Goal: Find specific page/section: Find specific page/section

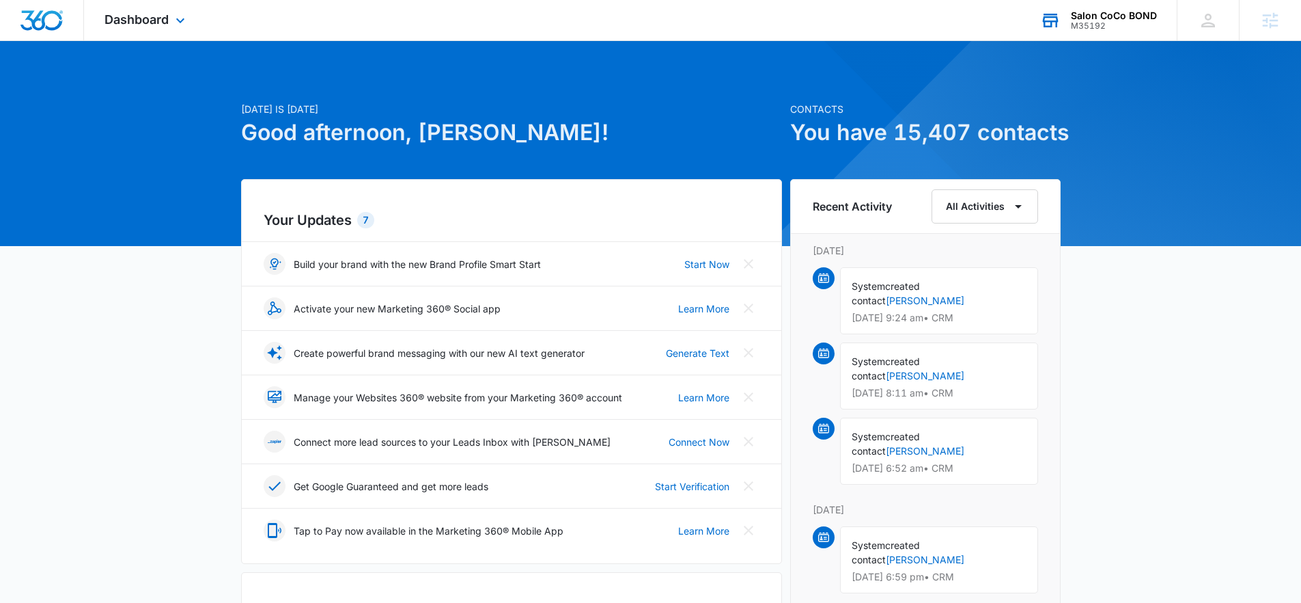
click at [1091, 10] on div "Salon CoCo BOND" at bounding box center [1114, 15] width 86 height 11
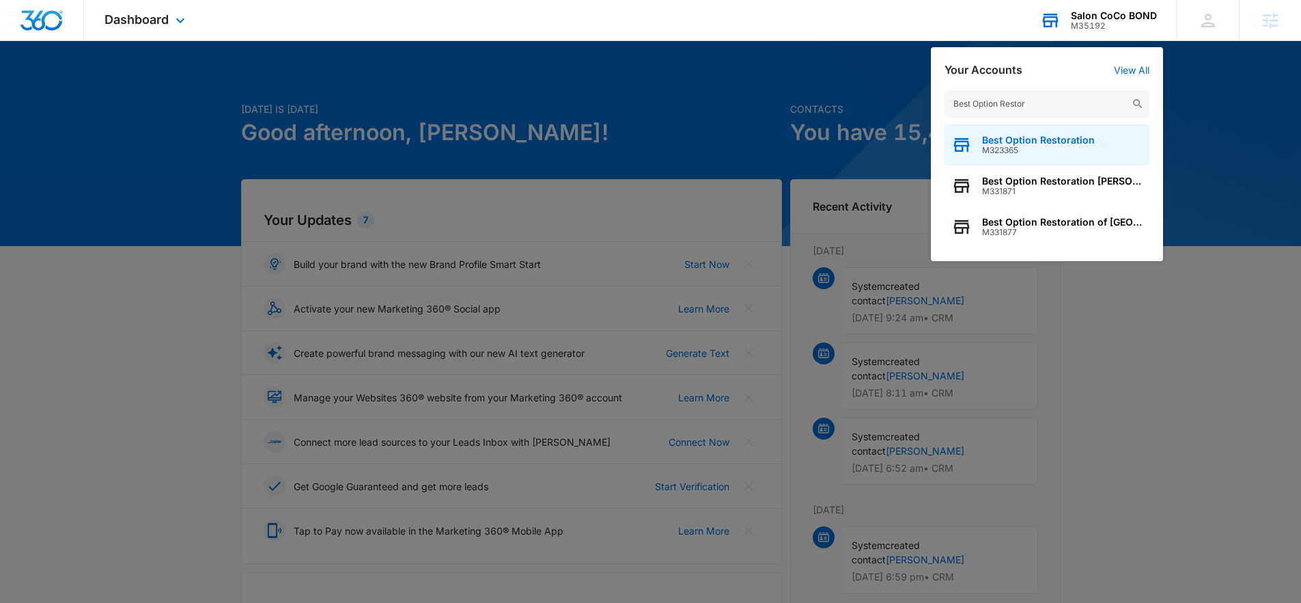
type input "Best Option Restor"
click at [1032, 154] on span "M323365" at bounding box center [1038, 151] width 113 height 10
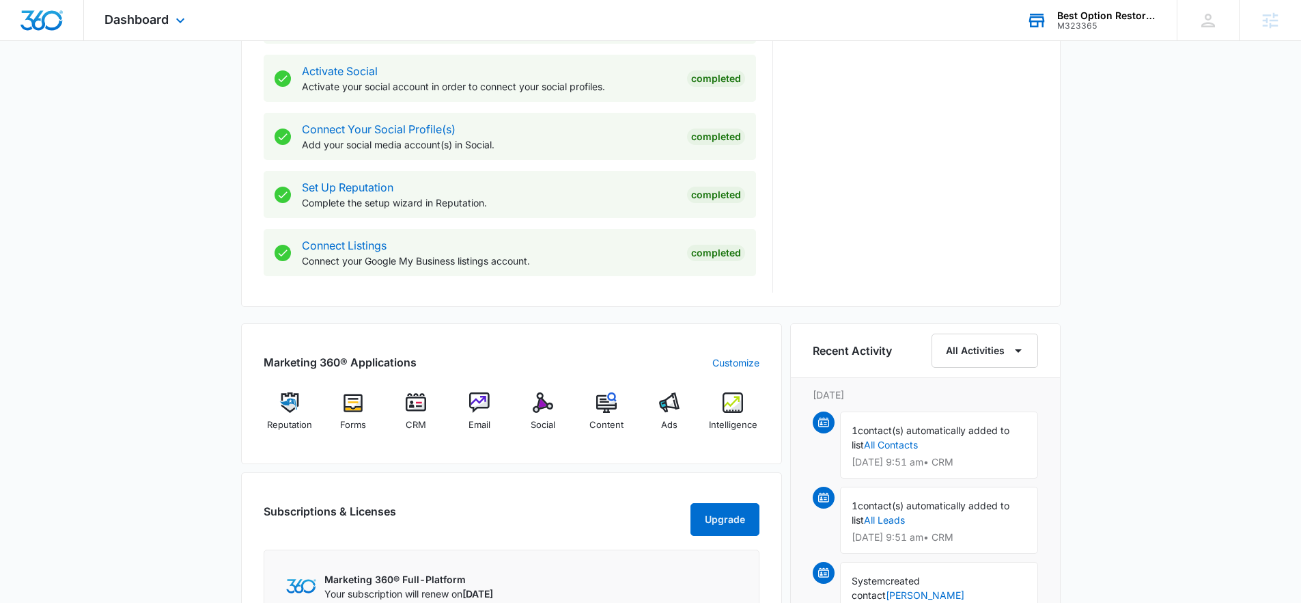
scroll to position [590, 0]
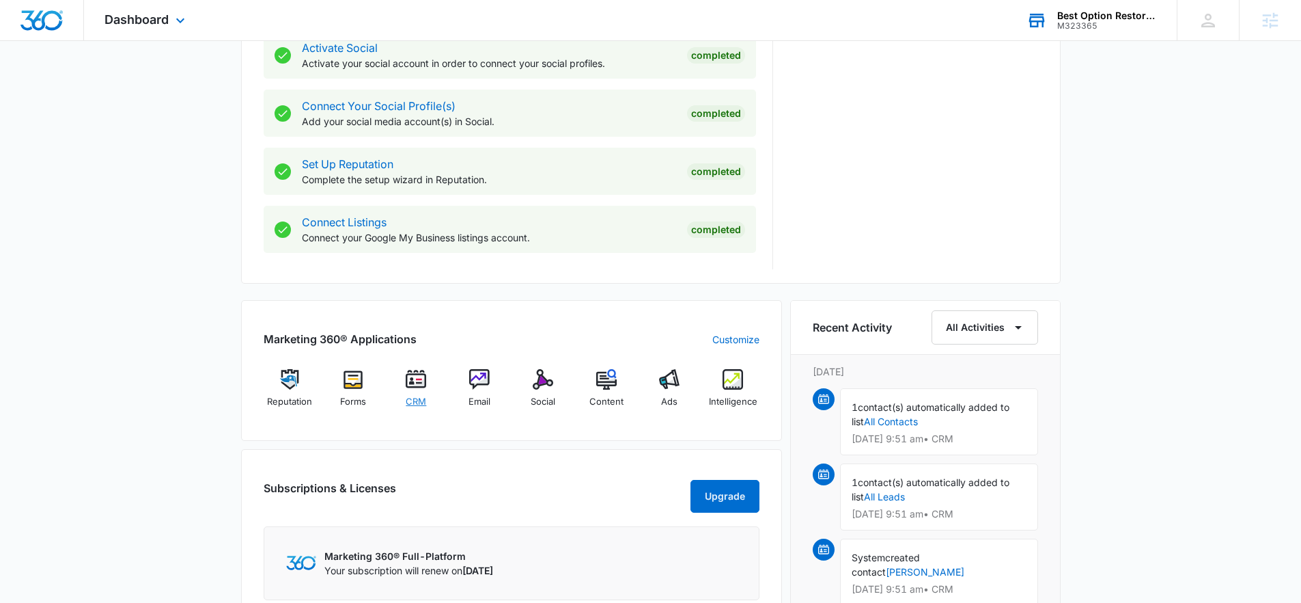
click at [423, 395] on span "CRM" at bounding box center [416, 402] width 20 height 14
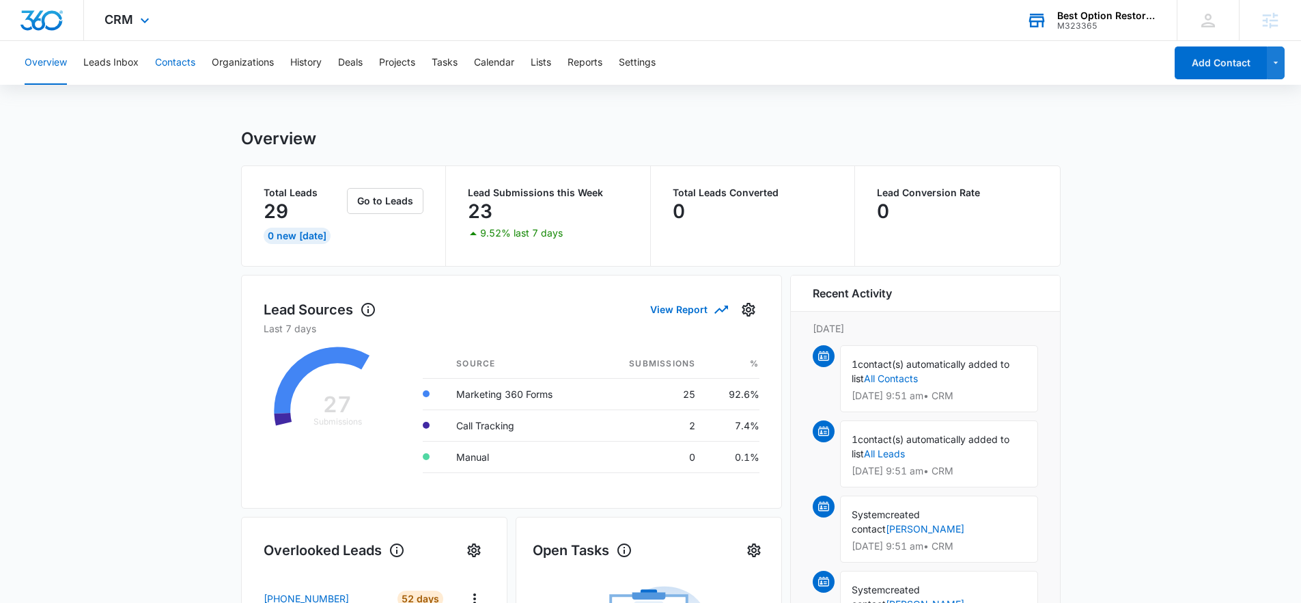
click at [161, 74] on button "Contacts" at bounding box center [175, 63] width 40 height 44
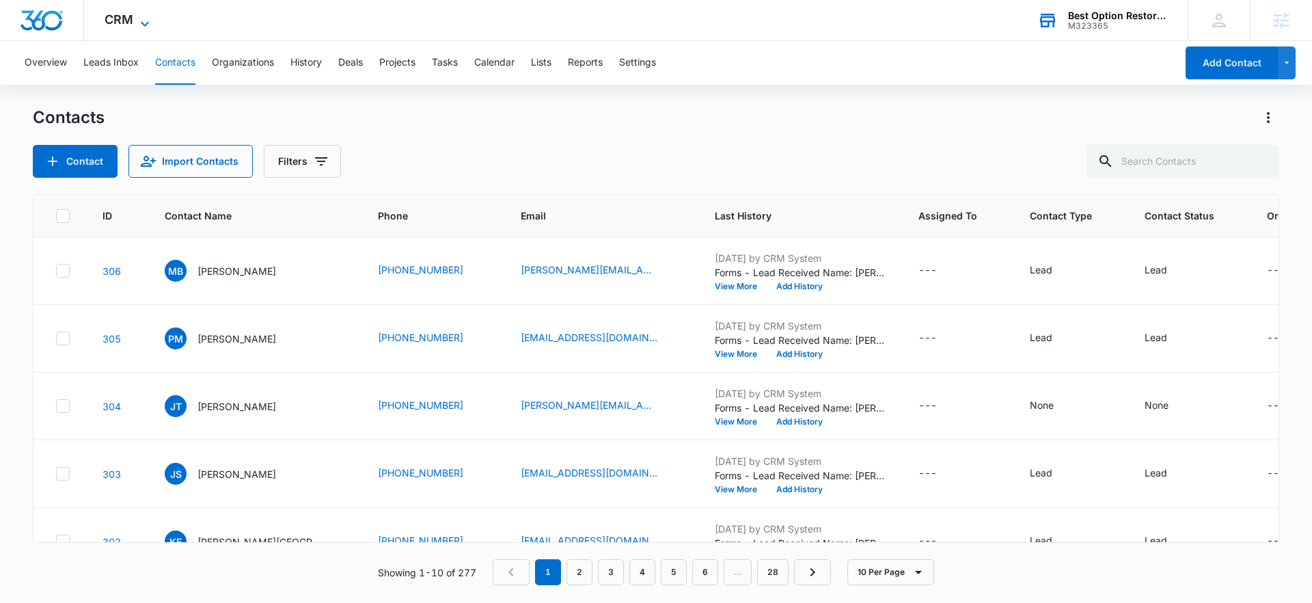
click at [106, 12] on span "CRM" at bounding box center [119, 19] width 29 height 14
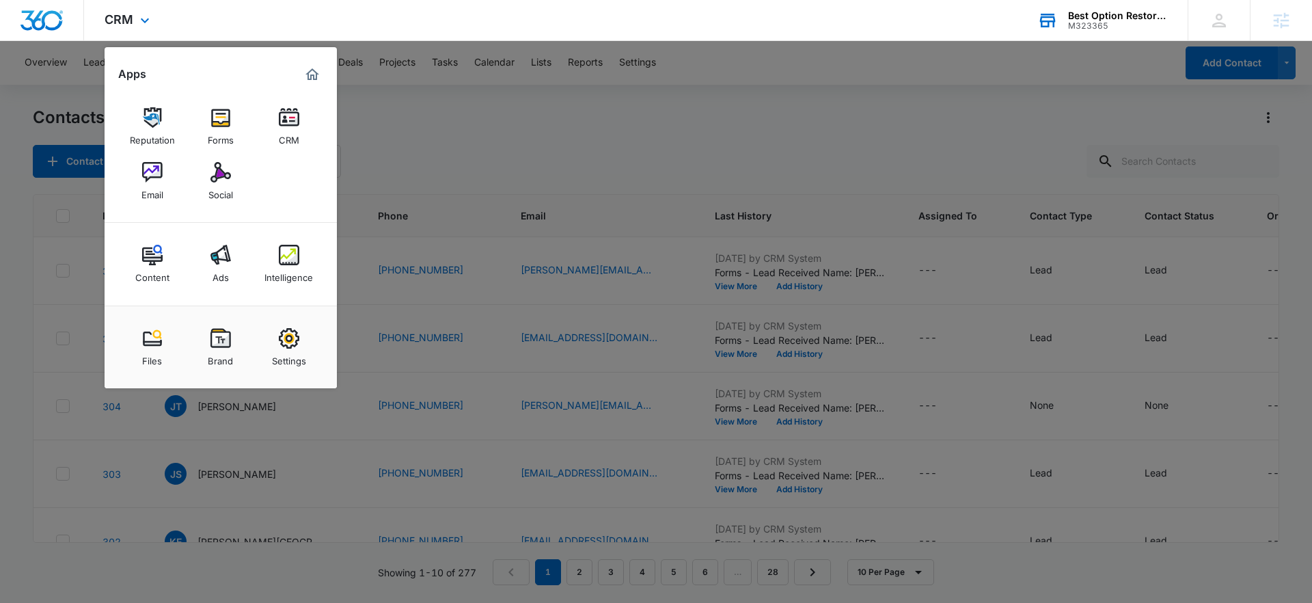
click at [313, 68] on img "Marketing 360® Dashboard" at bounding box center [312, 74] width 16 height 16
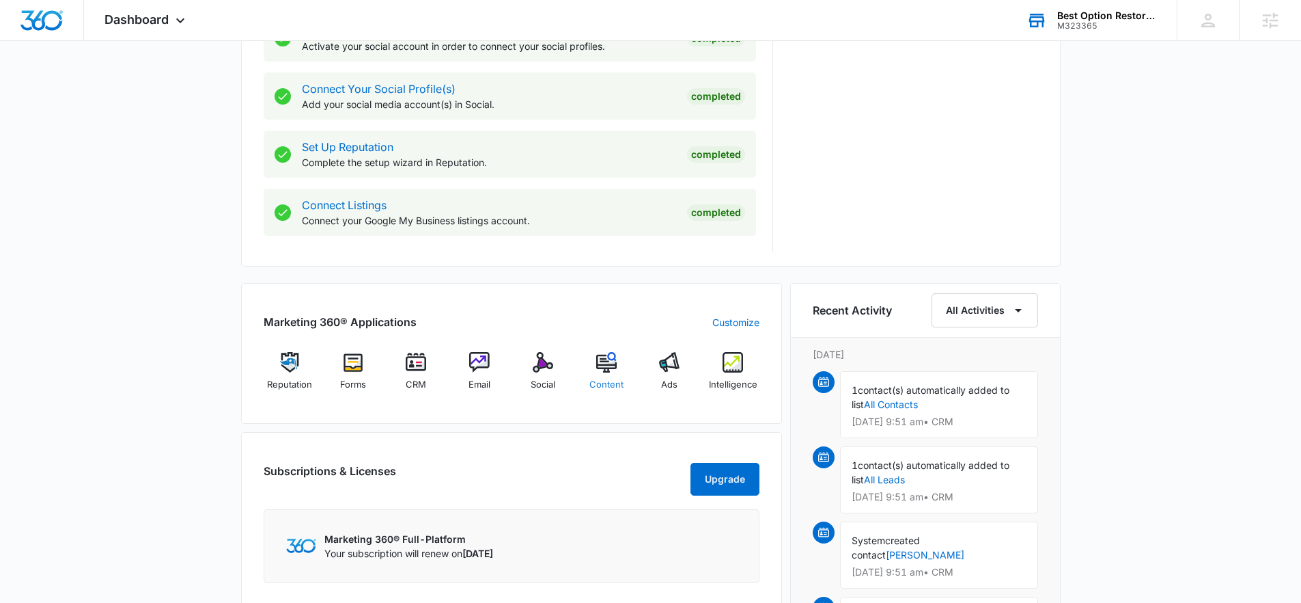
scroll to position [772, 0]
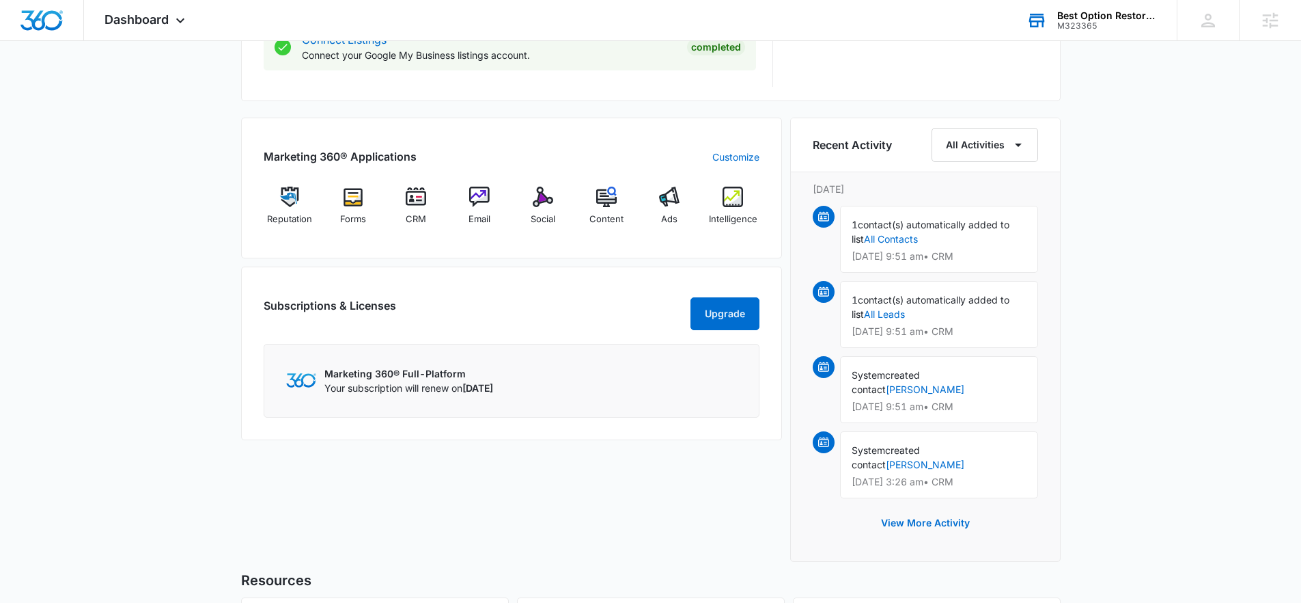
click at [602, 175] on div "Marketing 360® Applications Customize Reputation Forms CRM Email Social Content…" at bounding box center [511, 188] width 541 height 141
click at [607, 200] on img at bounding box center [606, 197] width 20 height 20
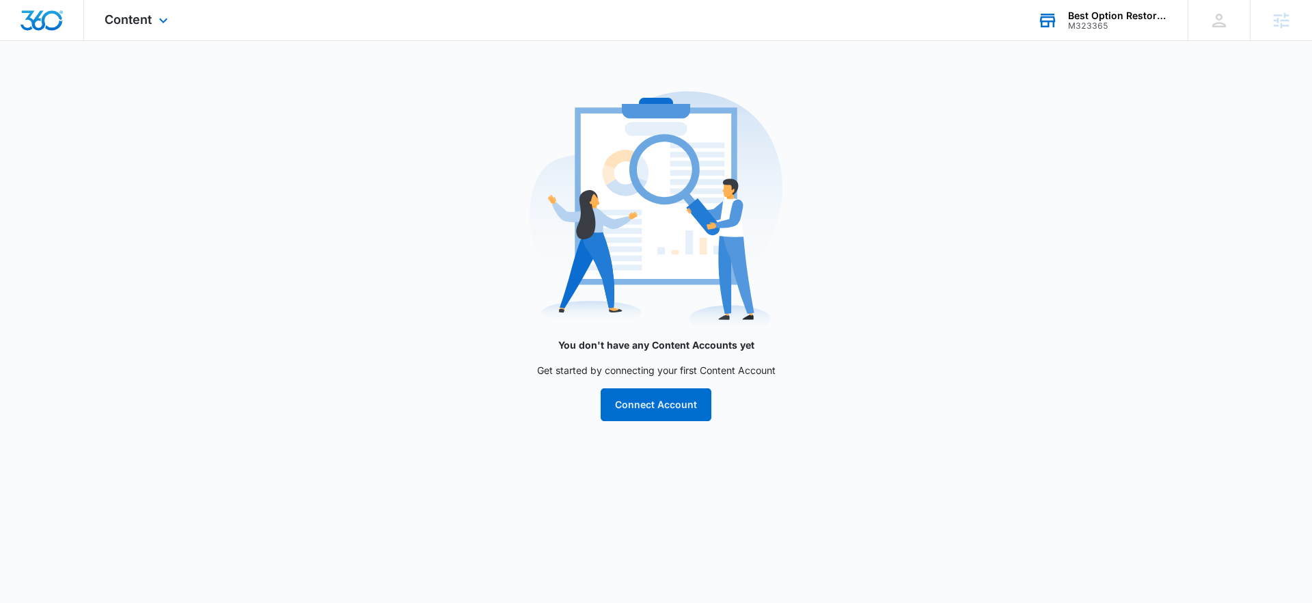
click at [143, 27] on div "Content Apps Reputation Forms CRM Email Social Content Ads Intelligence Files B…" at bounding box center [138, 20] width 108 height 40
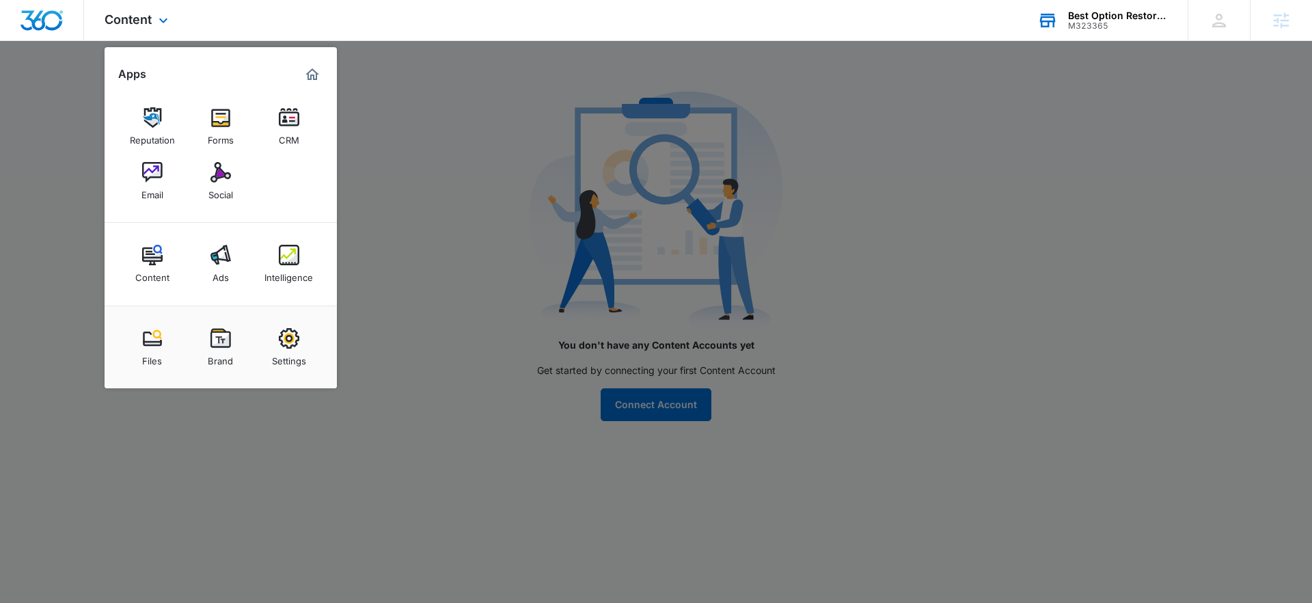
click at [321, 70] on div "Marketing 360® Dashboard" at bounding box center [312, 75] width 22 height 22
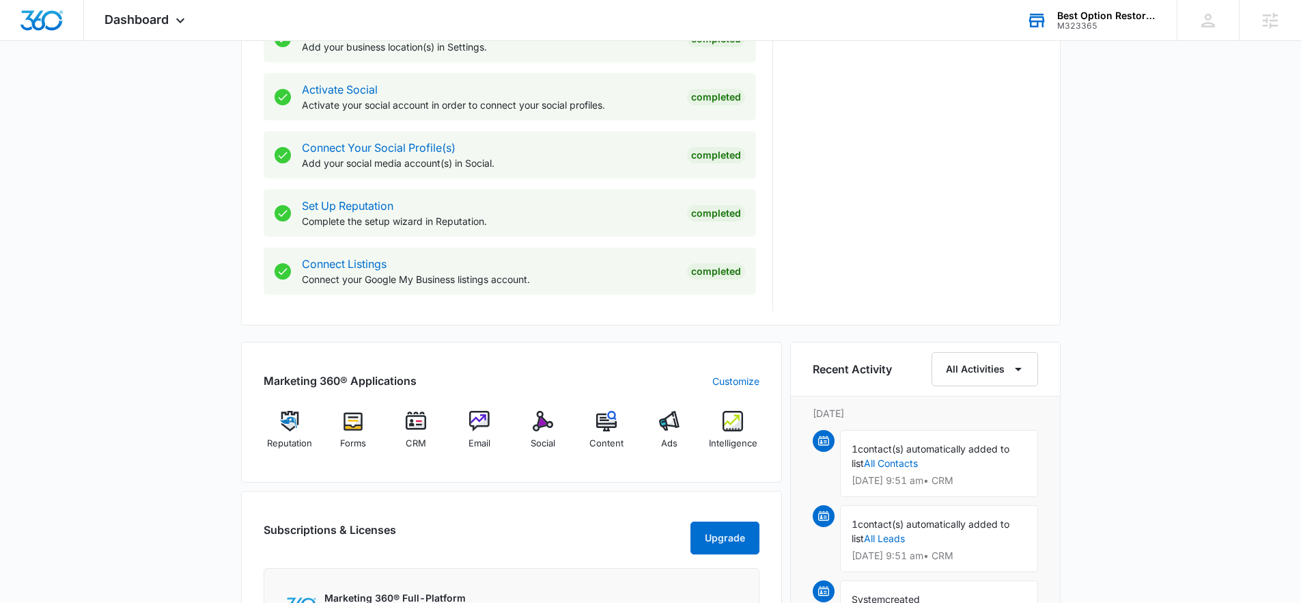
scroll to position [681, 0]
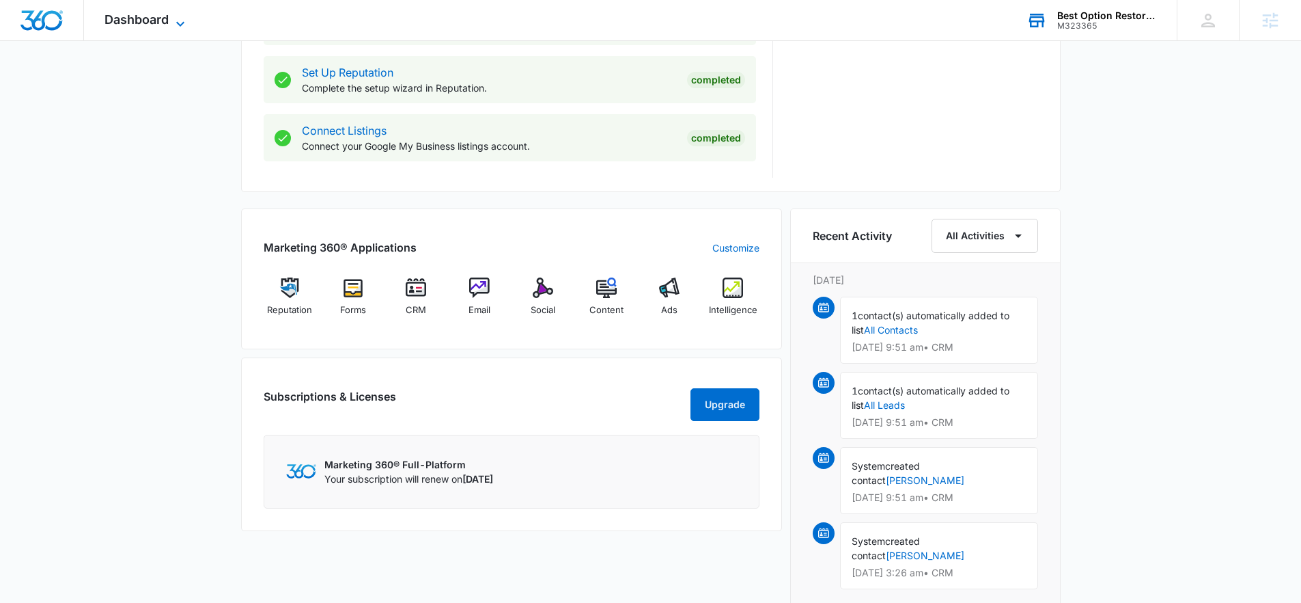
click at [130, 24] on span "Dashboard" at bounding box center [137, 19] width 64 height 14
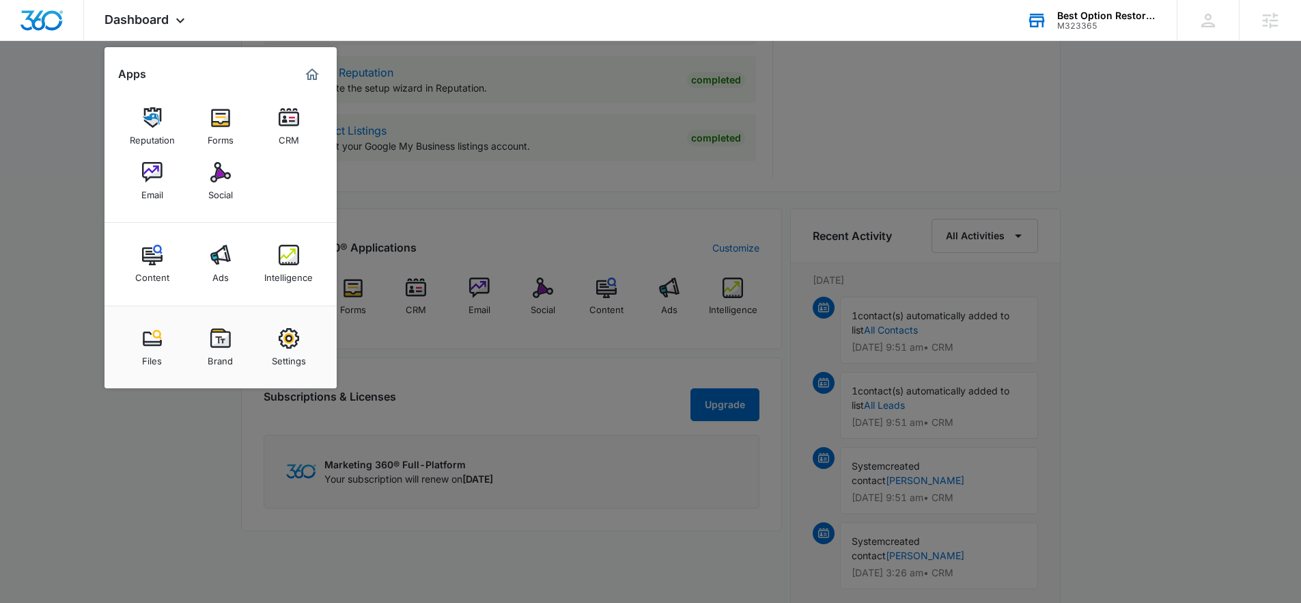
click at [193, 555] on div at bounding box center [650, 301] width 1301 height 603
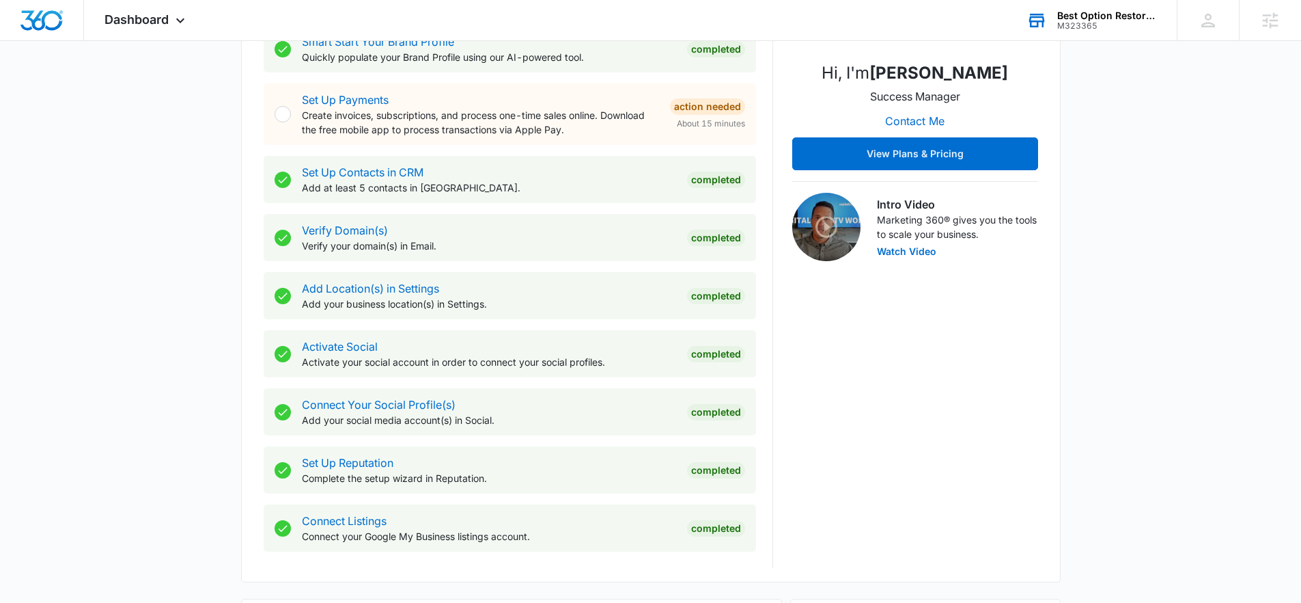
scroll to position [126, 0]
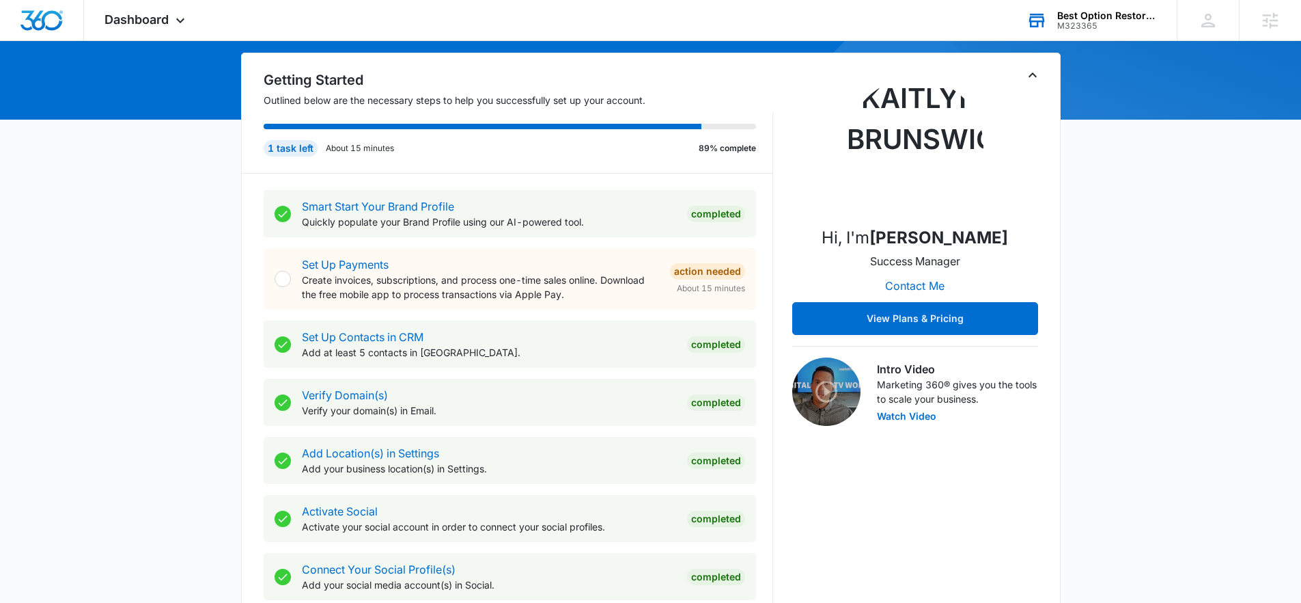
click at [1059, 30] on div "M323365" at bounding box center [1108, 26] width 100 height 10
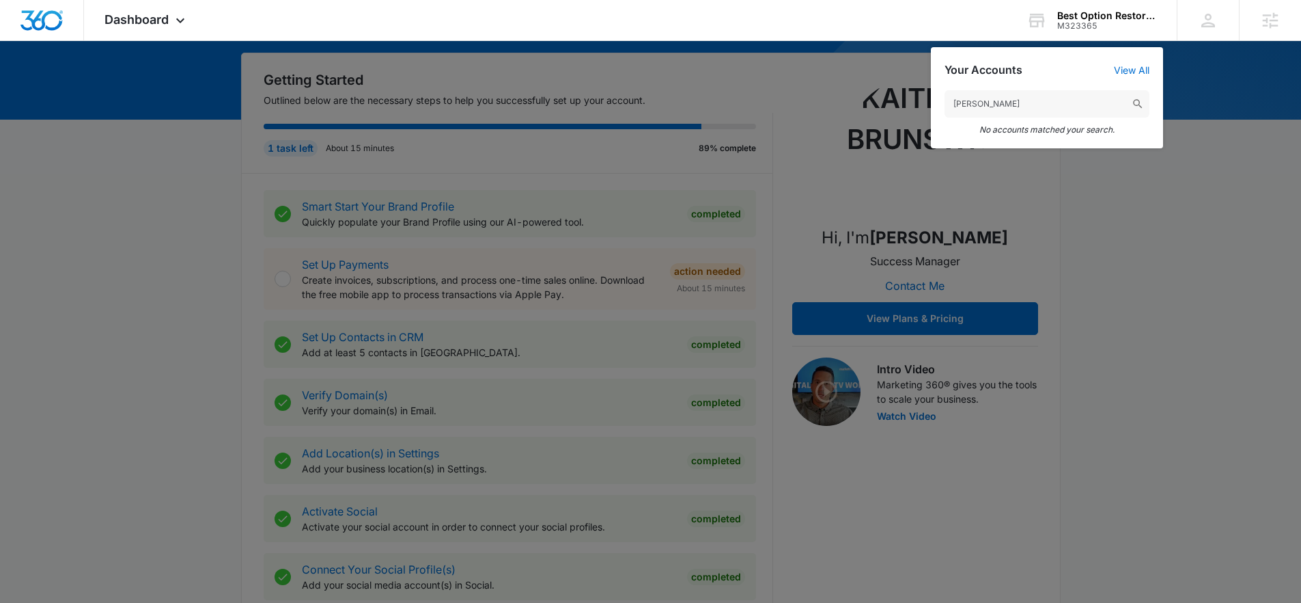
click at [1023, 100] on input "Nick Anthony" at bounding box center [1047, 103] width 205 height 27
type input "Nick Anthony"
click at [1150, 247] on div at bounding box center [650, 301] width 1301 height 603
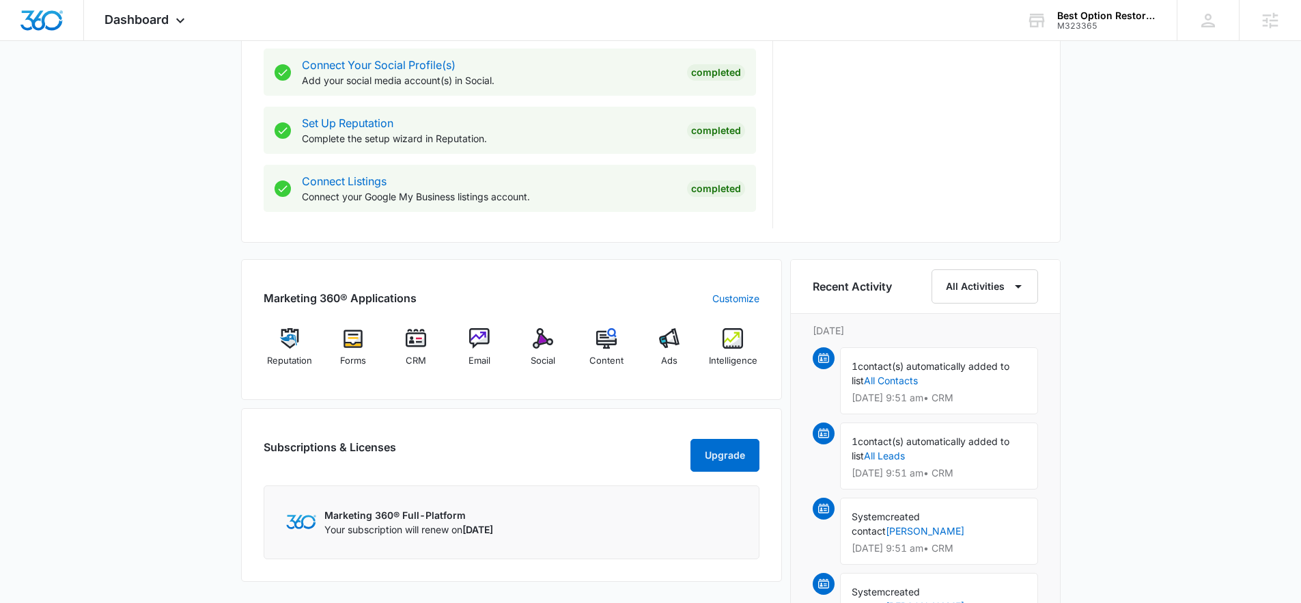
scroll to position [918, 0]
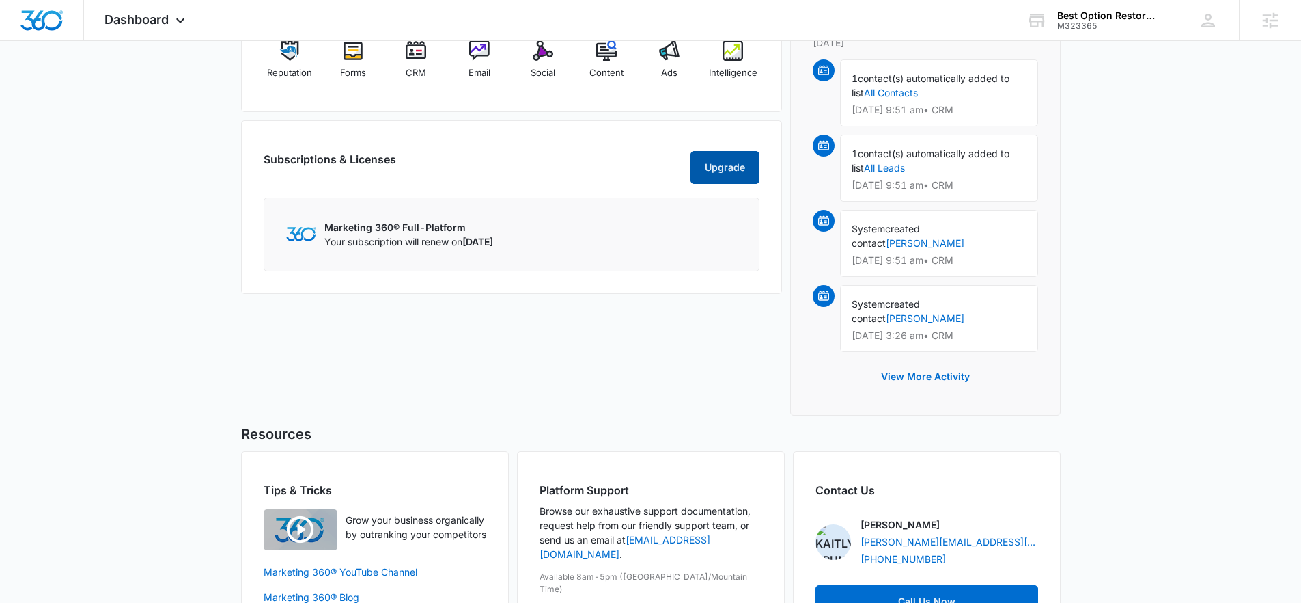
click at [724, 170] on button "Upgrade" at bounding box center [725, 167] width 69 height 33
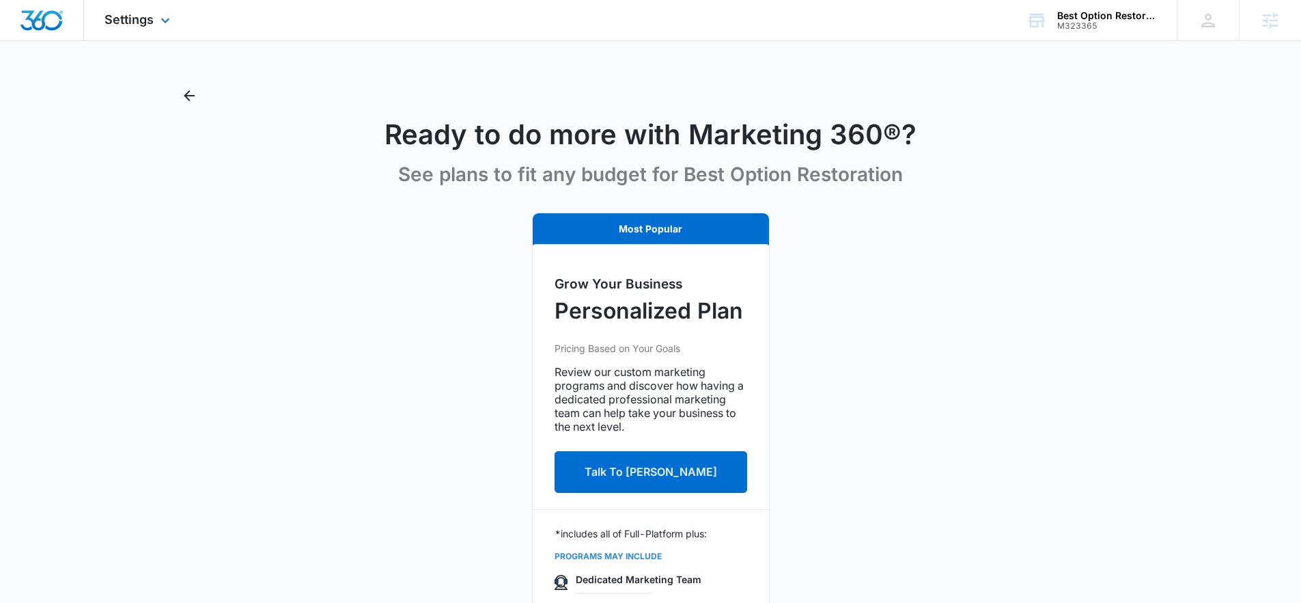
click at [135, 29] on div "Settings Apps Reputation Forms CRM Email Social Content Ads Intelligence Files …" at bounding box center [139, 20] width 110 height 40
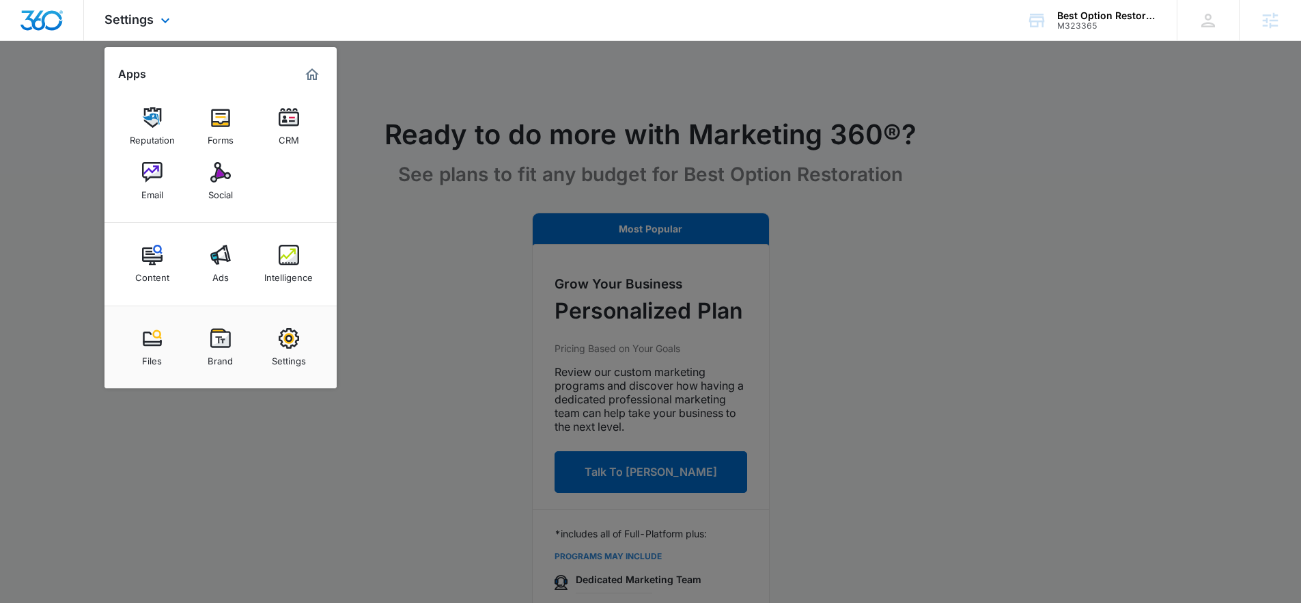
click at [307, 69] on img "Marketing 360® Dashboard" at bounding box center [312, 74] width 16 height 16
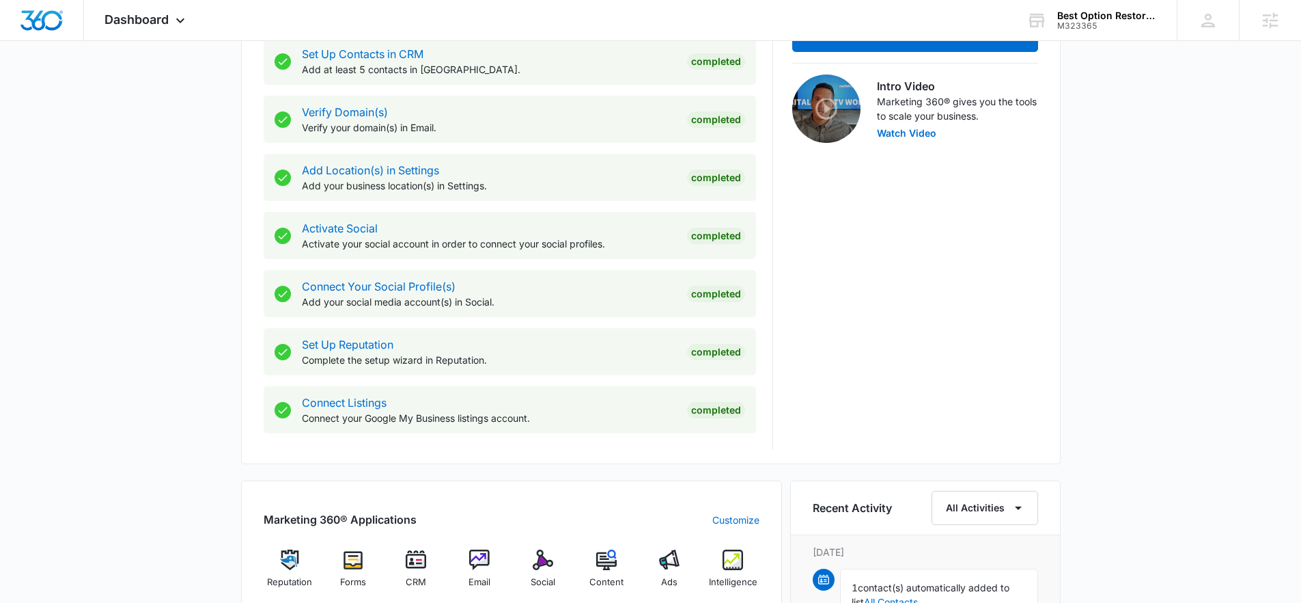
scroll to position [482, 0]
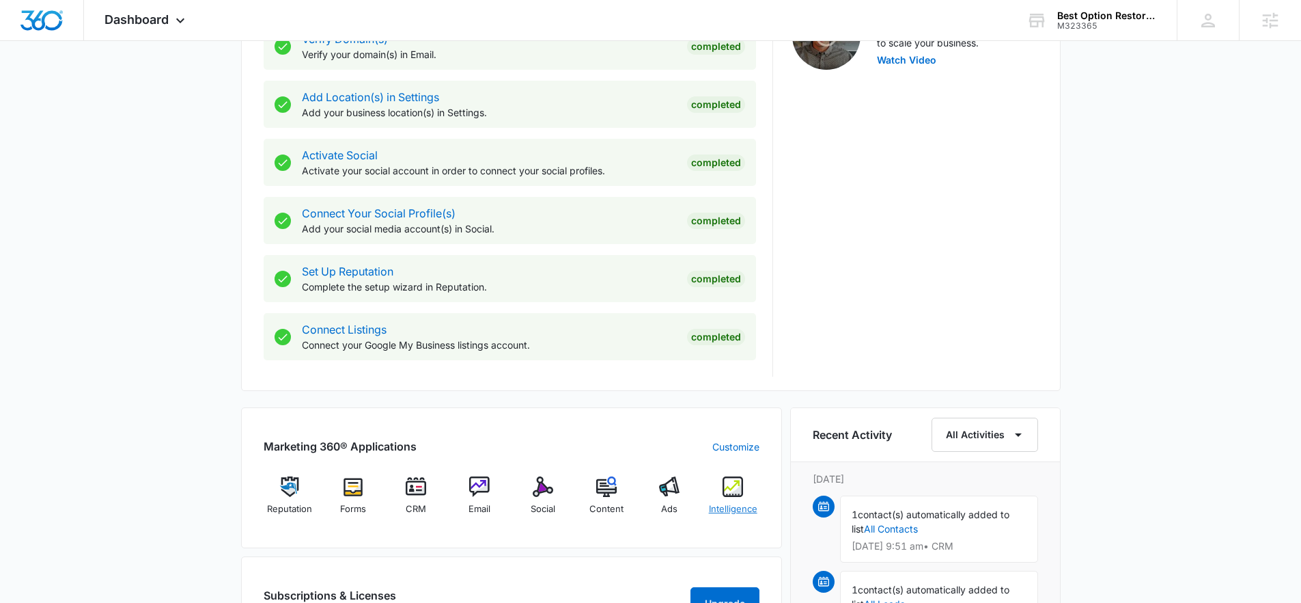
click at [725, 505] on span "Intelligence" at bounding box center [733, 509] width 49 height 14
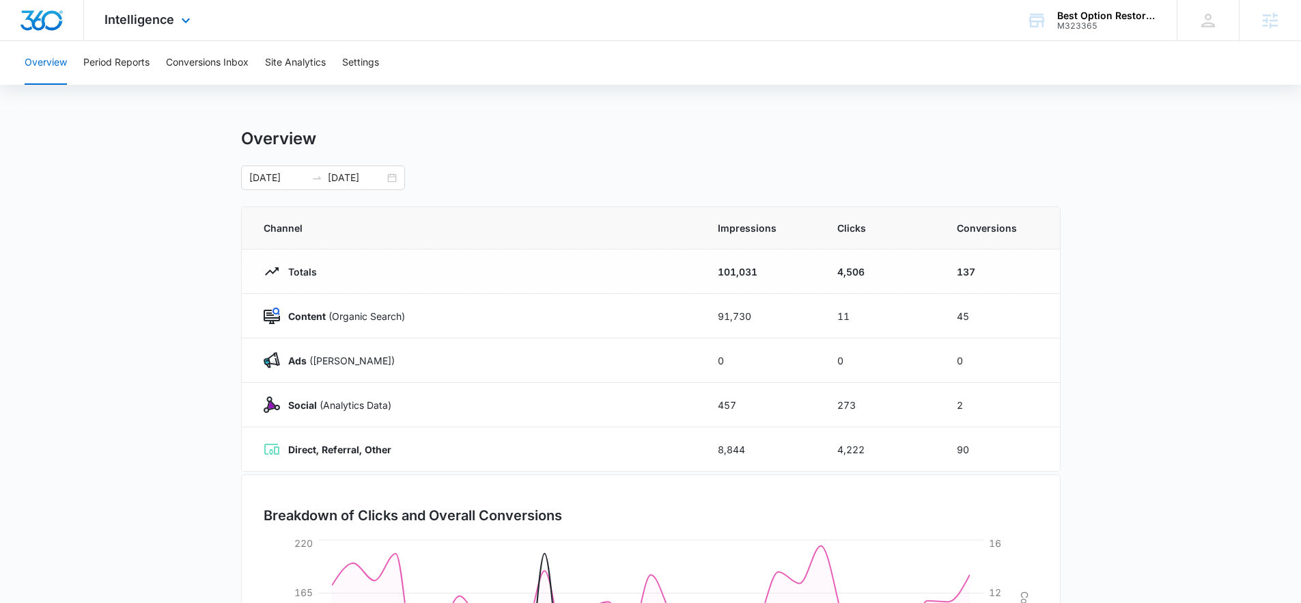
click at [180, 35] on div "Intelligence Apps Reputation Forms CRM Email Social Content Ads Intelligence Fi…" at bounding box center [149, 20] width 130 height 40
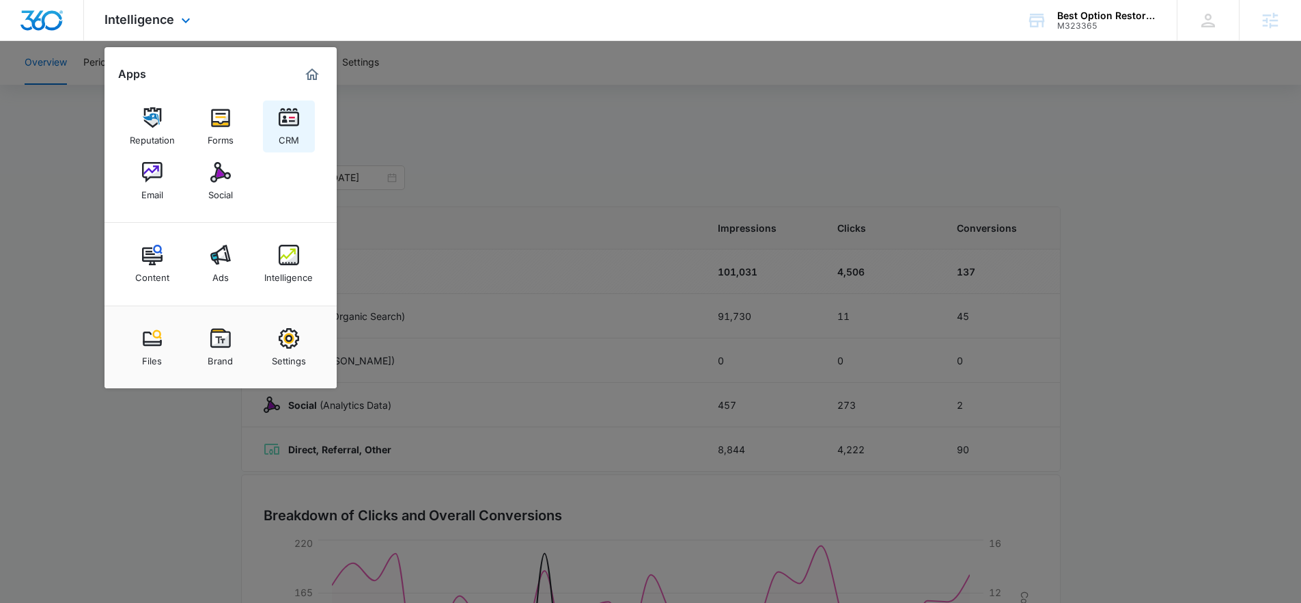
click at [280, 123] on img at bounding box center [289, 117] width 20 height 20
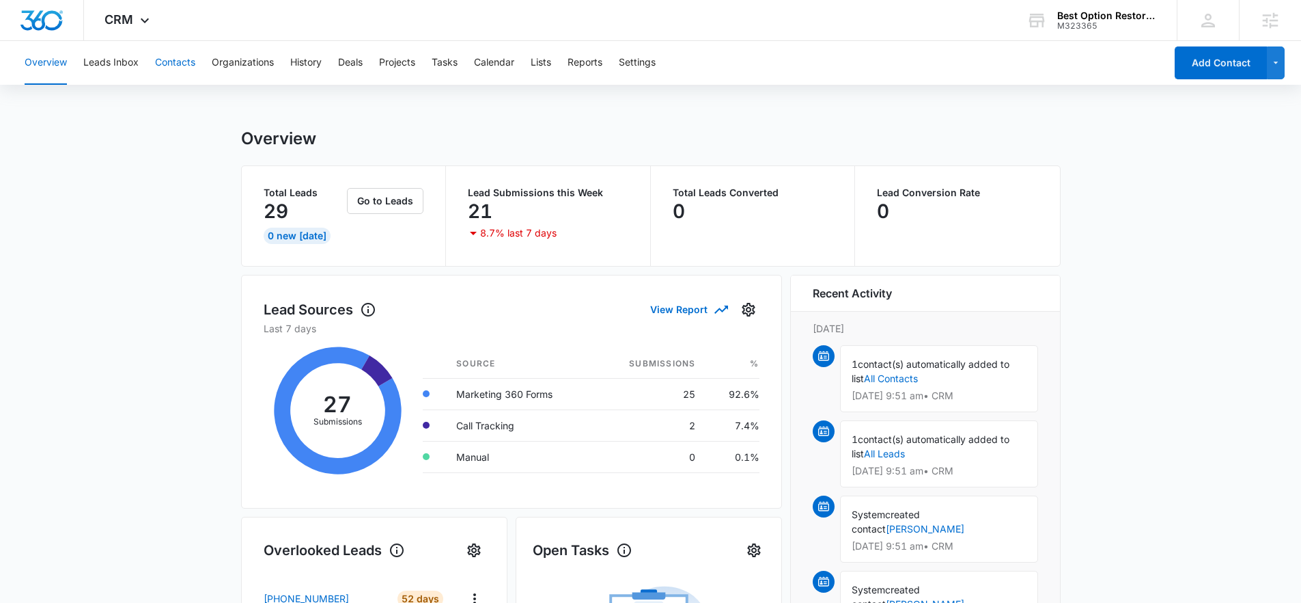
click at [168, 65] on button "Contacts" at bounding box center [175, 63] width 40 height 44
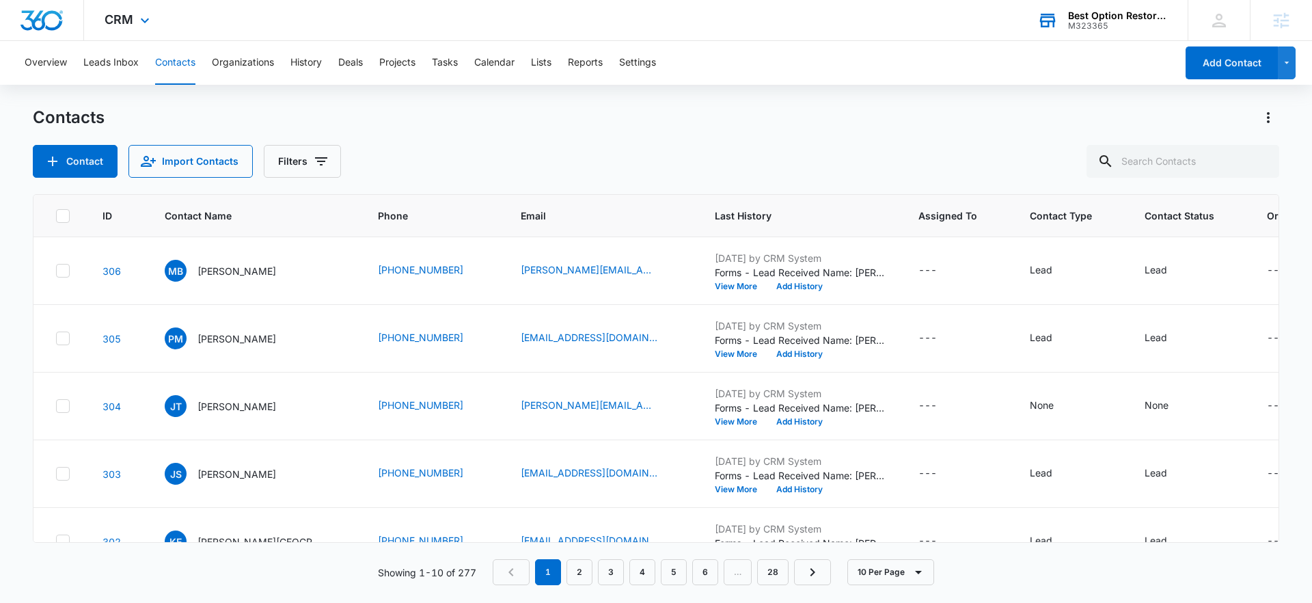
click at [1112, 17] on div "Best Option Restoration" at bounding box center [1118, 15] width 100 height 11
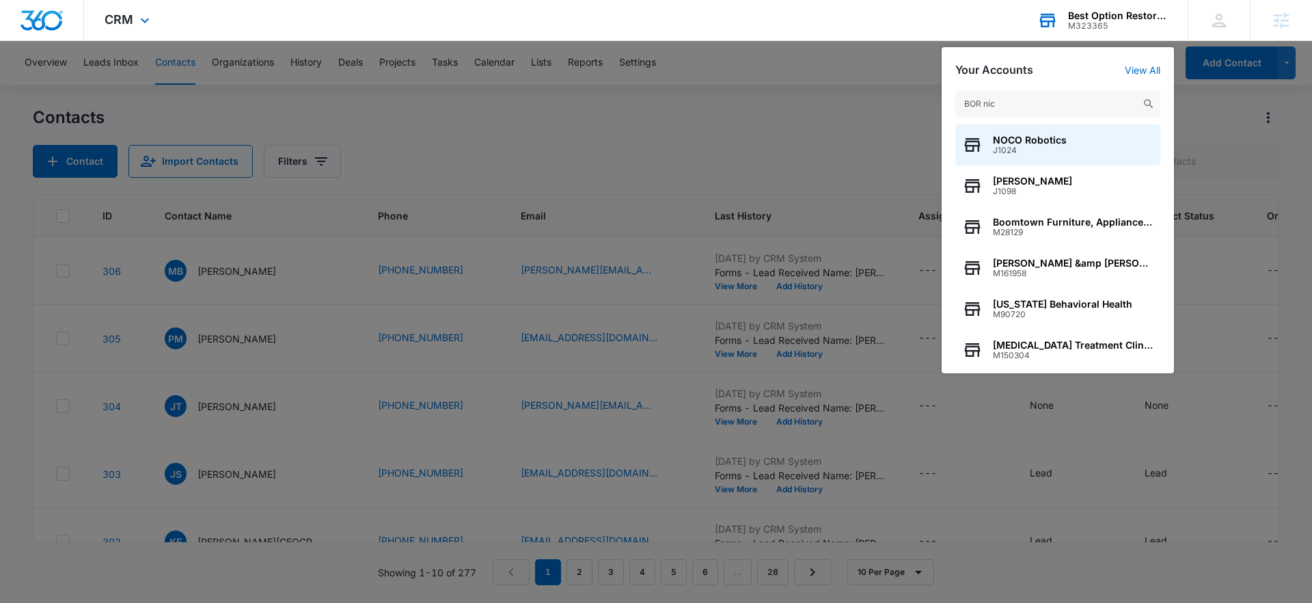
type input "BOR nick"
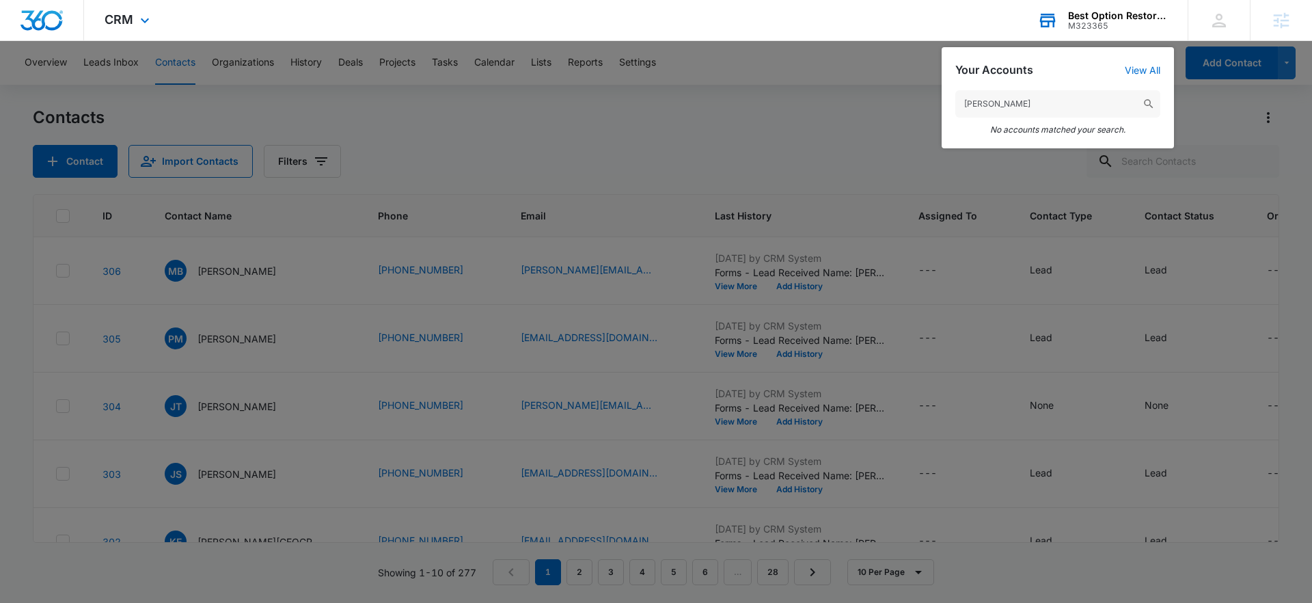
click at [1037, 95] on input "BOR nick" at bounding box center [1057, 103] width 205 height 27
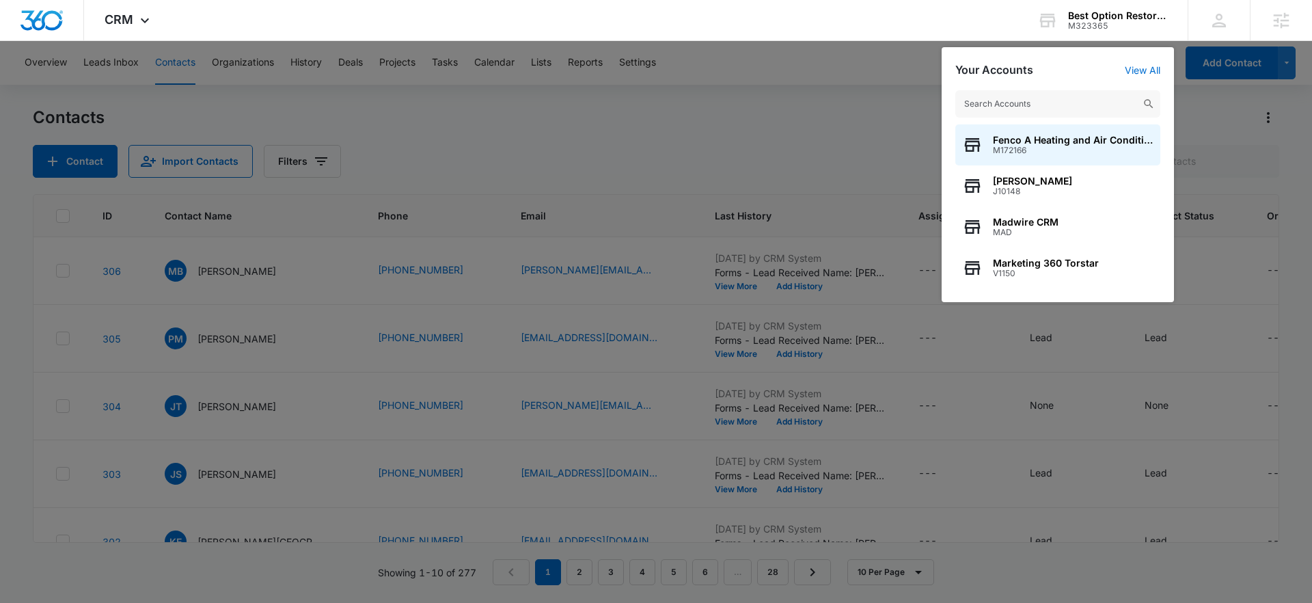
click at [816, 118] on div at bounding box center [656, 301] width 1312 height 603
